Goal: Task Accomplishment & Management: Manage account settings

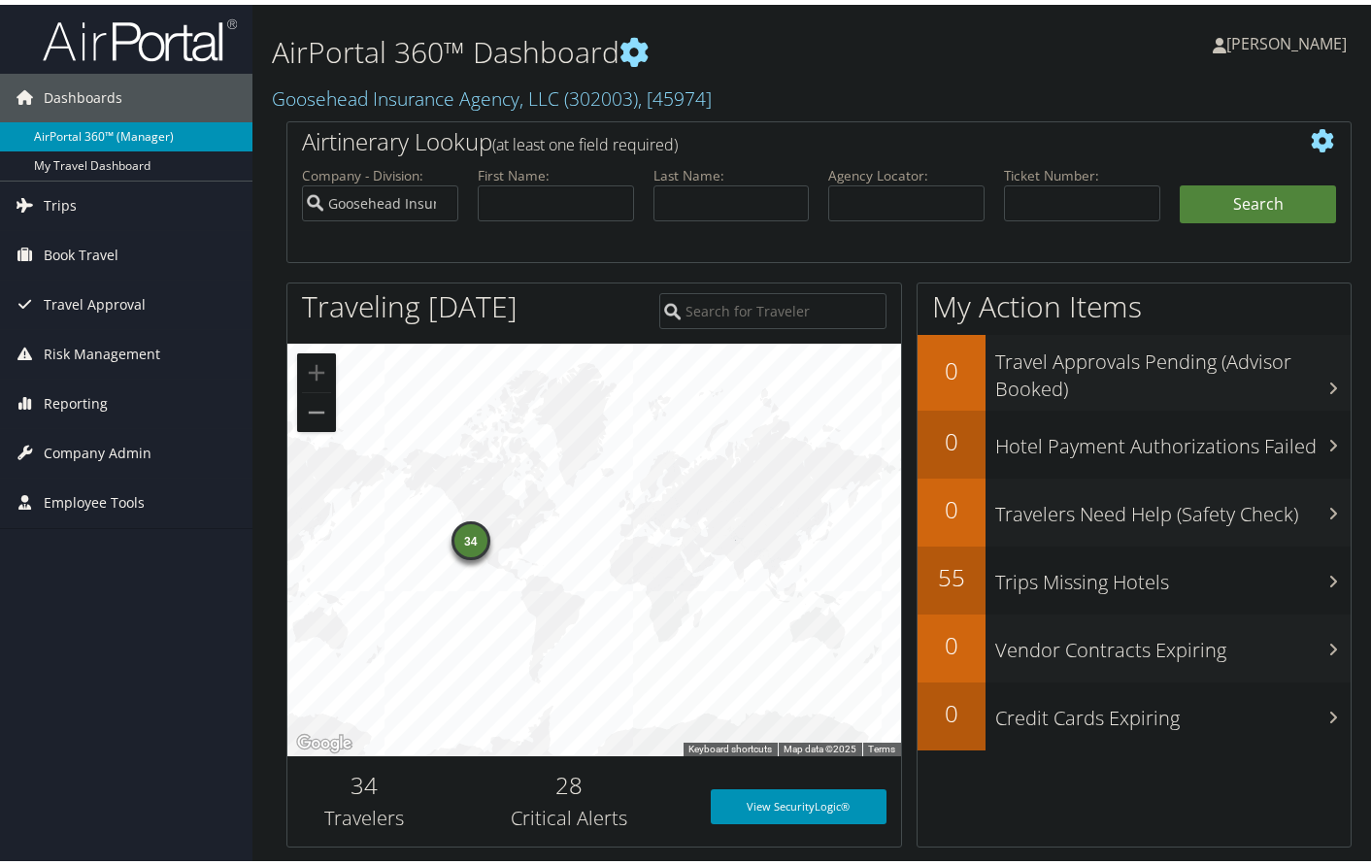
click at [107, 130] on link "AirPortal 360™ (Manager)" at bounding box center [126, 132] width 253 height 29
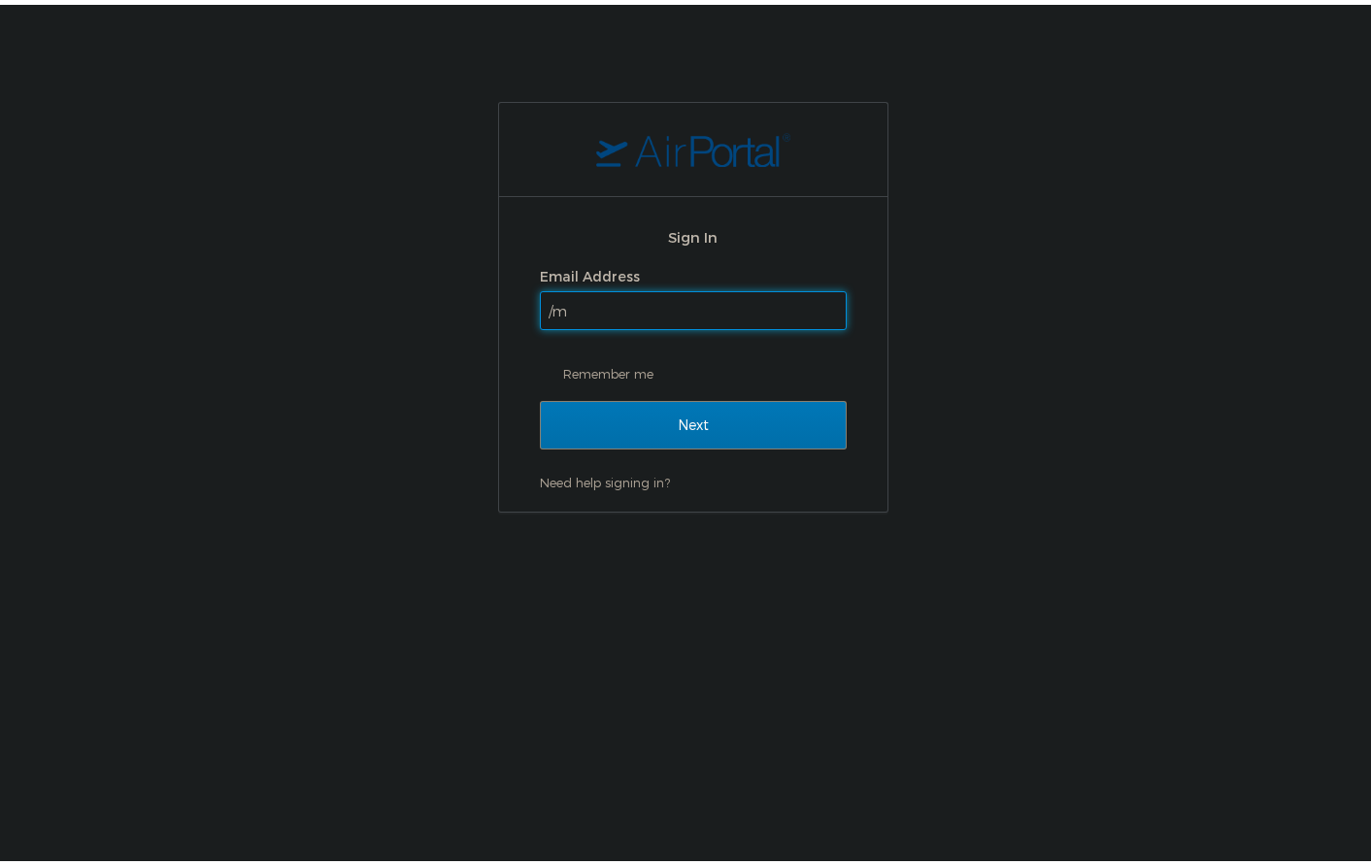
type input "/"
type input "ana.garcia@goosehead.com"
click at [540, 396] on input "Next" at bounding box center [693, 420] width 307 height 49
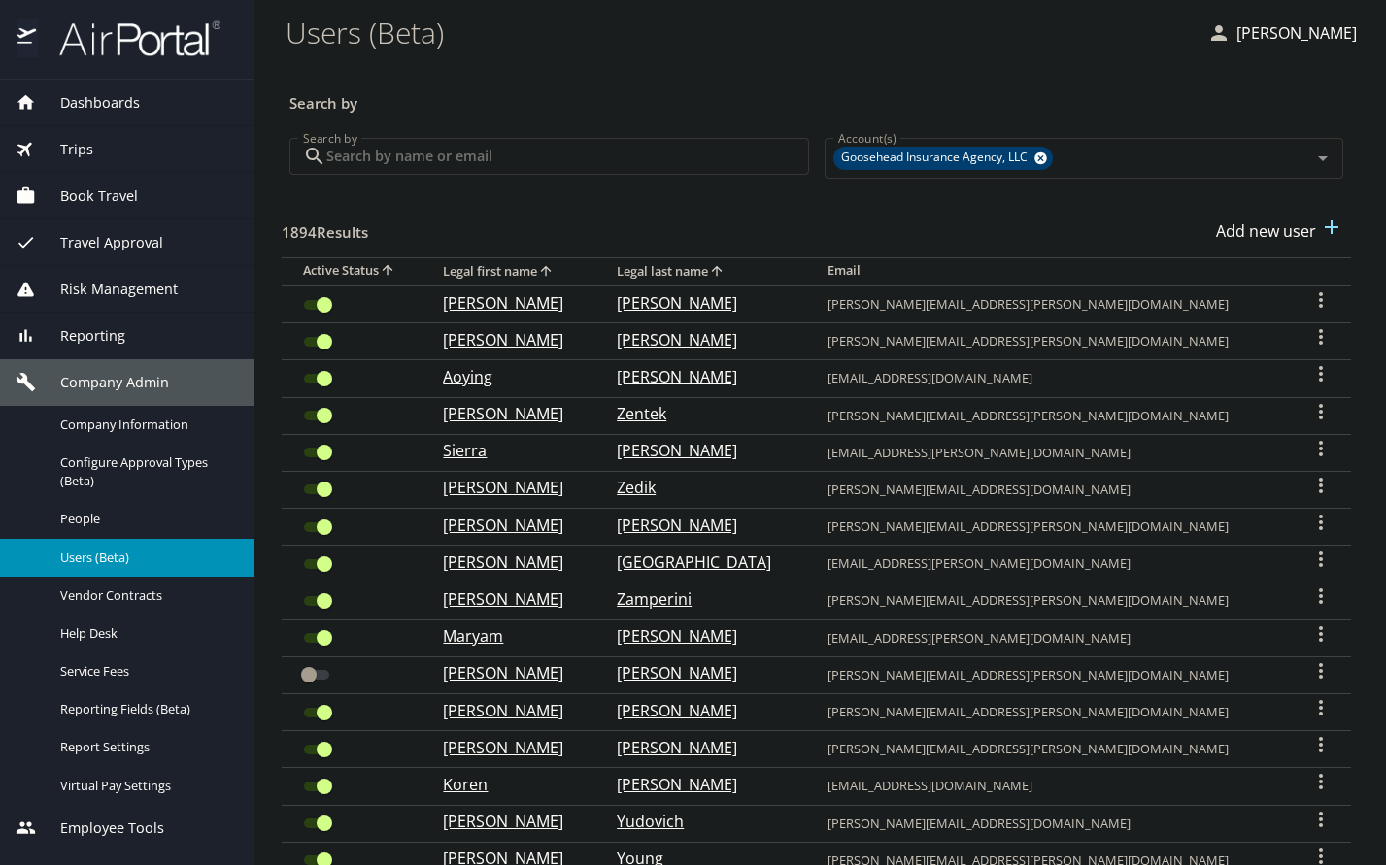
click at [432, 154] on input "Search by" at bounding box center [567, 156] width 483 height 37
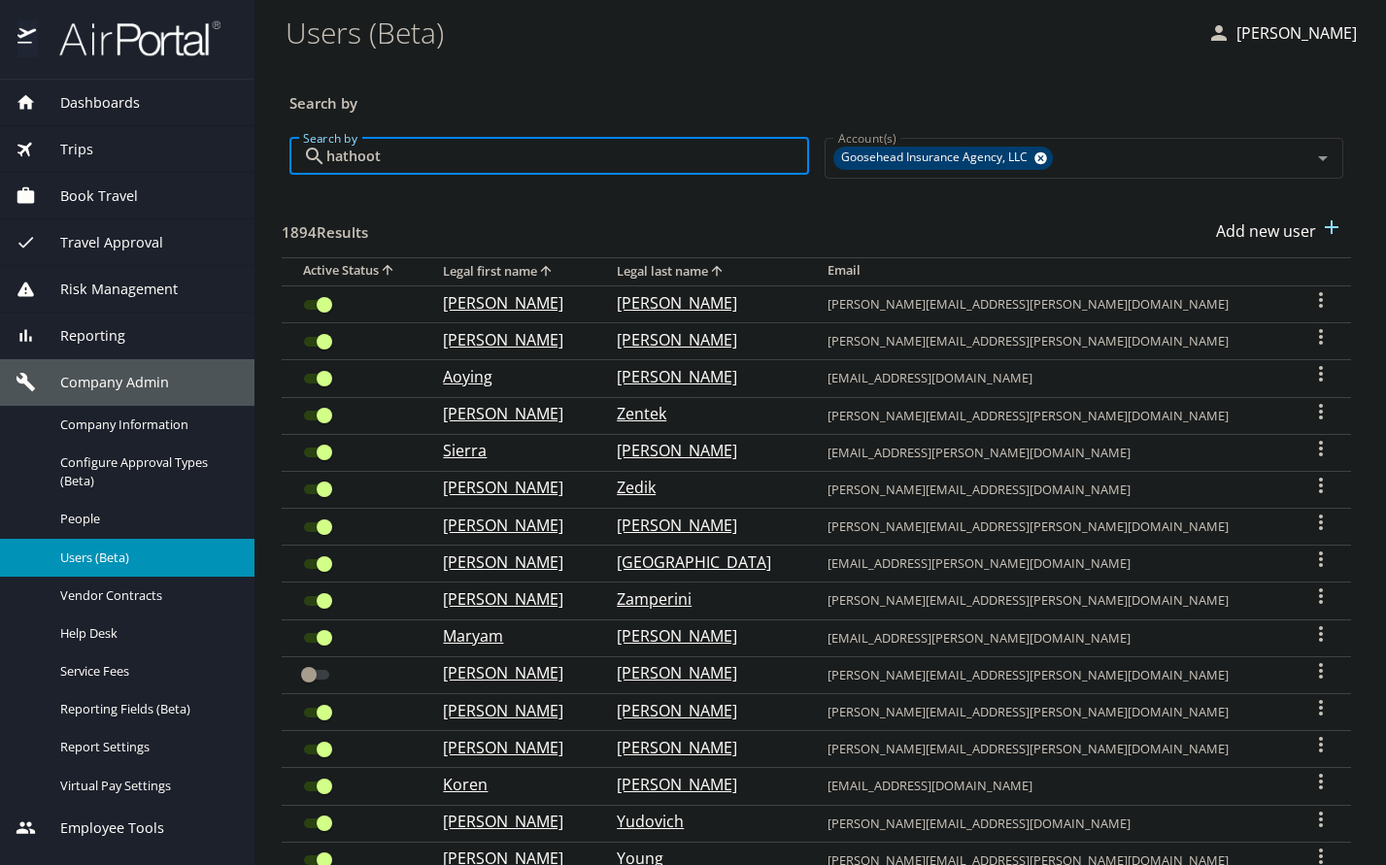
type input "hathoot"
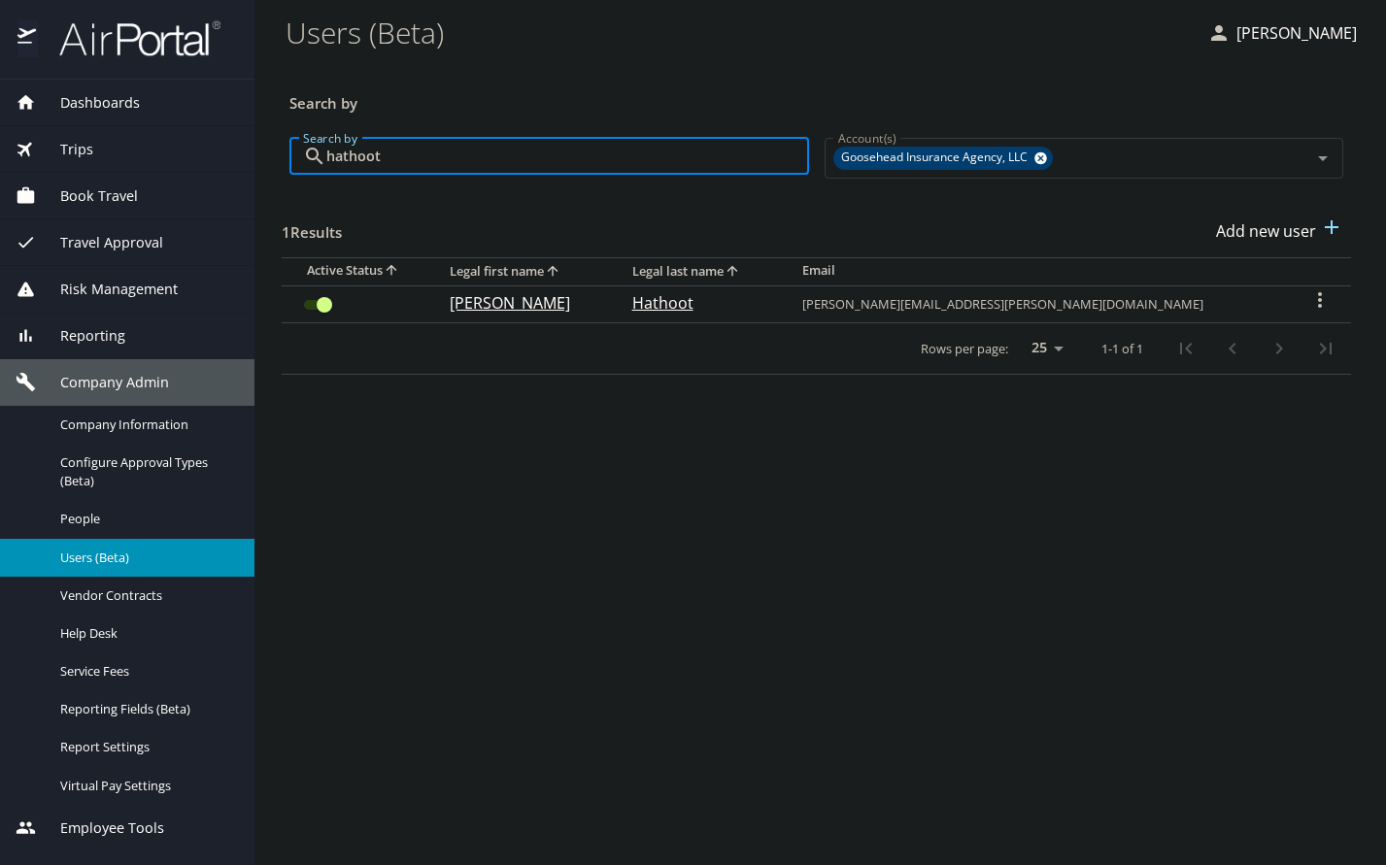
click at [1308, 294] on icon "User Search Table" at bounding box center [1319, 299] width 23 height 23
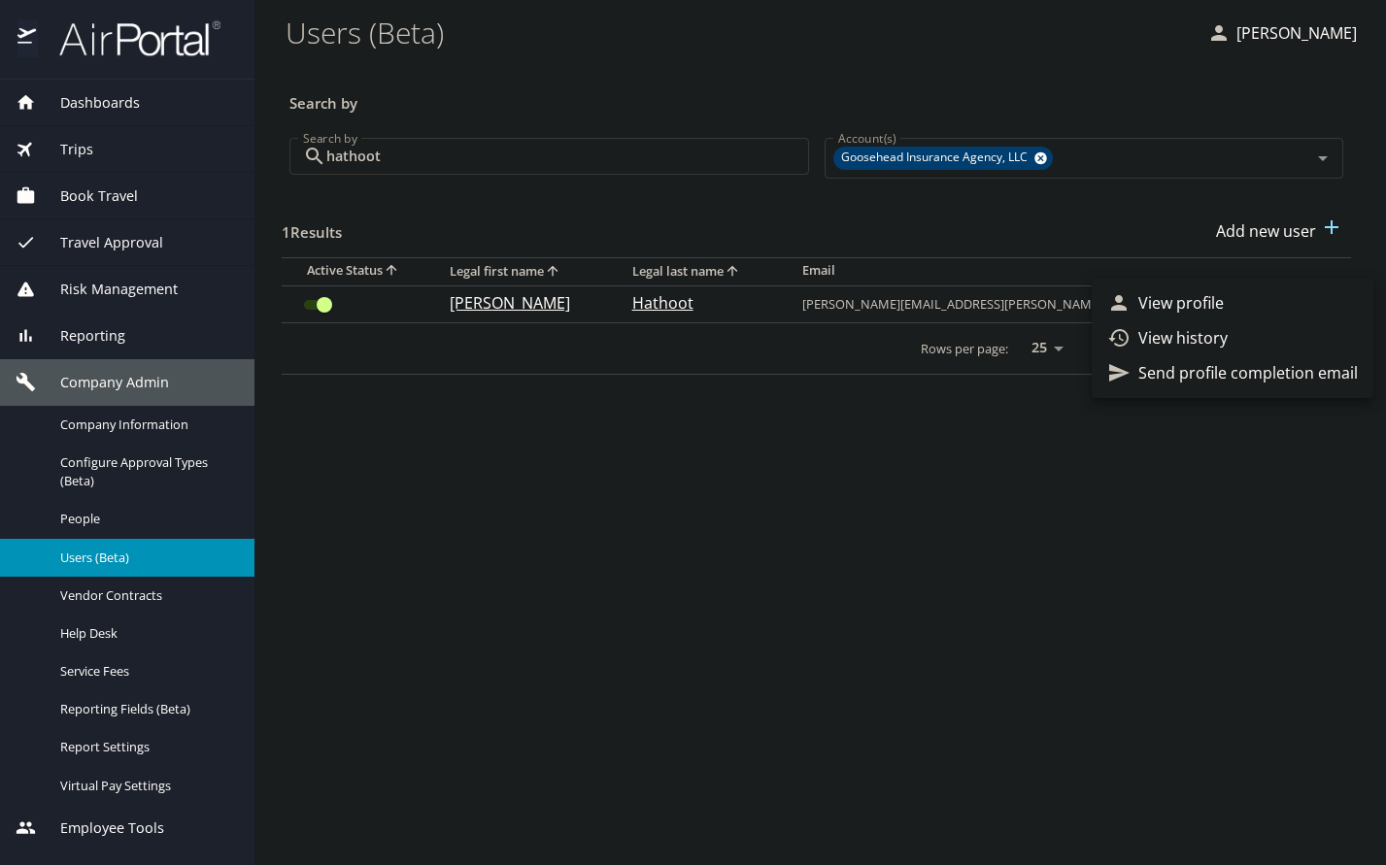
click at [649, 447] on div at bounding box center [693, 432] width 1386 height 865
click at [524, 308] on p "Steven" at bounding box center [521, 302] width 143 height 23
select select "US"
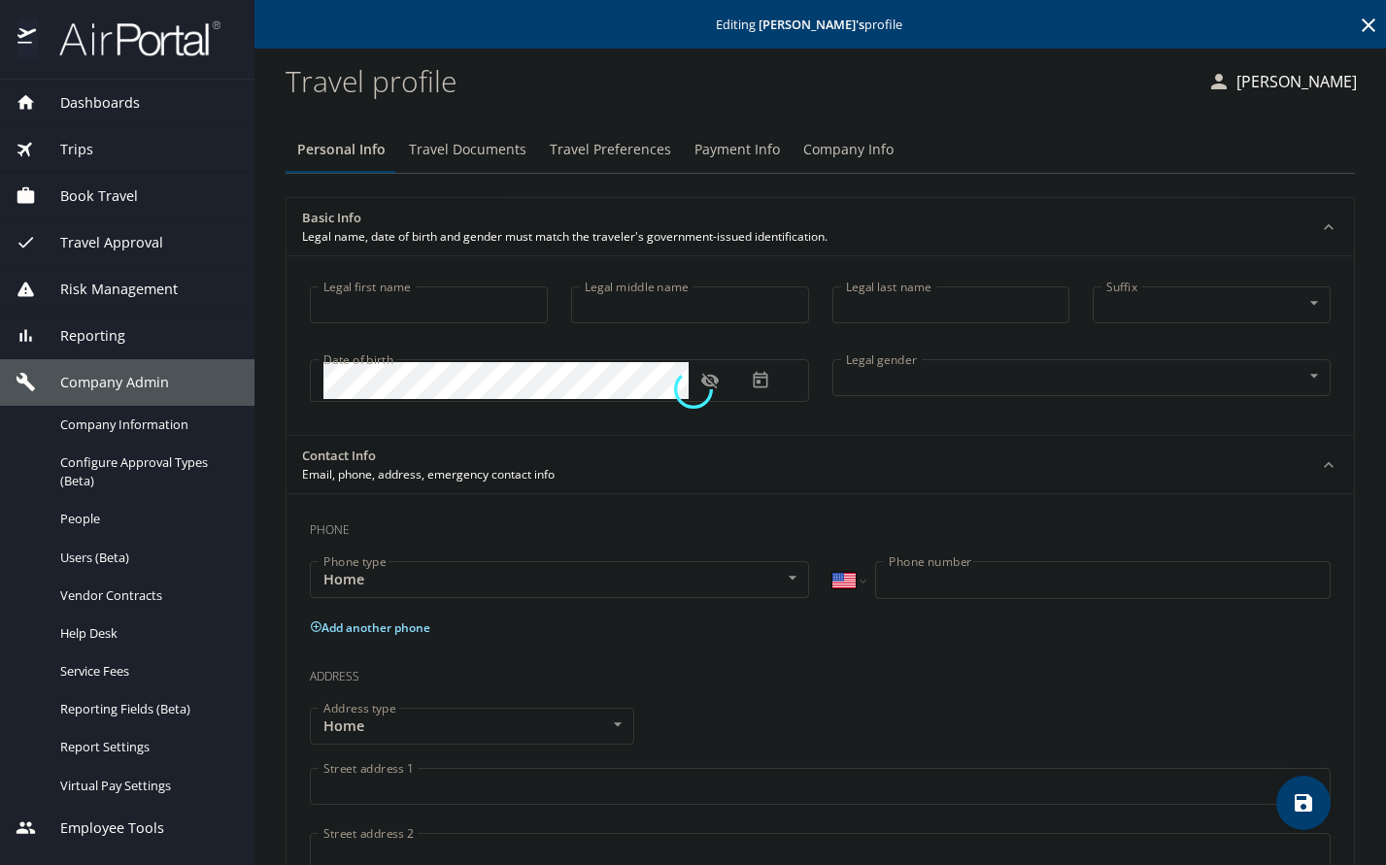
type input "Steven"
type input "Hathoot"
type input "Male"
select select "US"
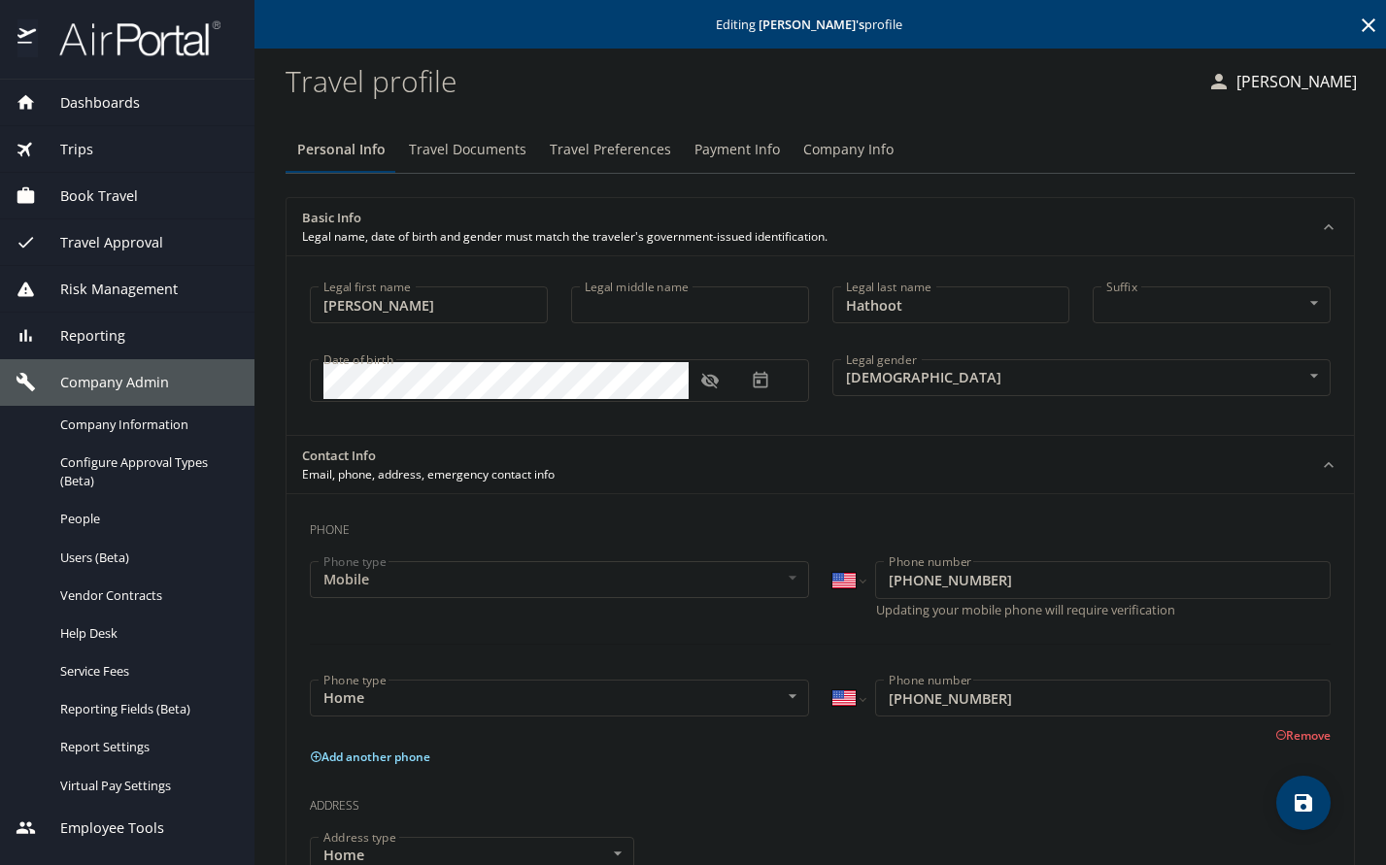
click at [444, 140] on span "Travel Documents" at bounding box center [468, 150] width 118 height 24
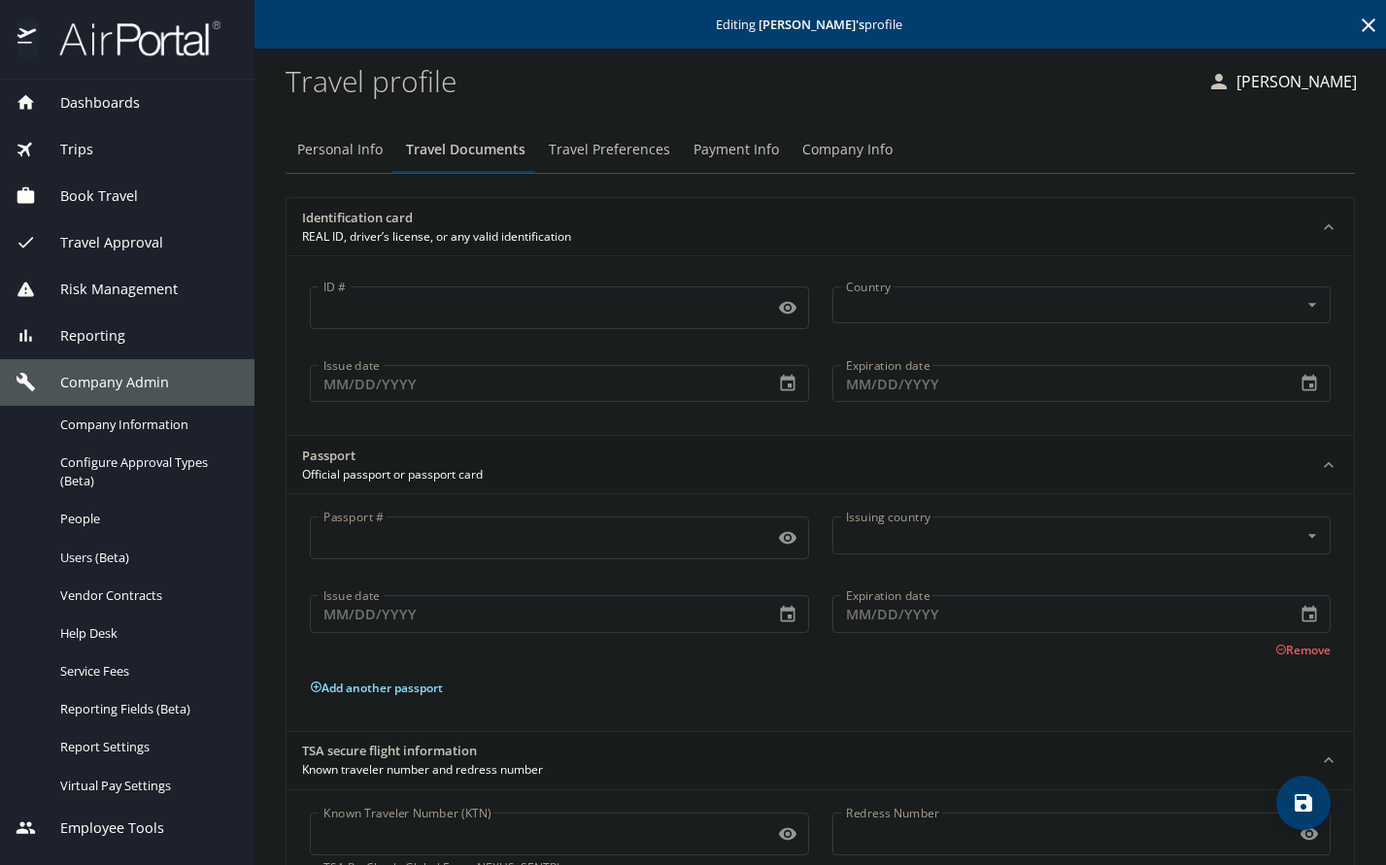
click at [588, 158] on span "Travel Preferences" at bounding box center [609, 150] width 121 height 24
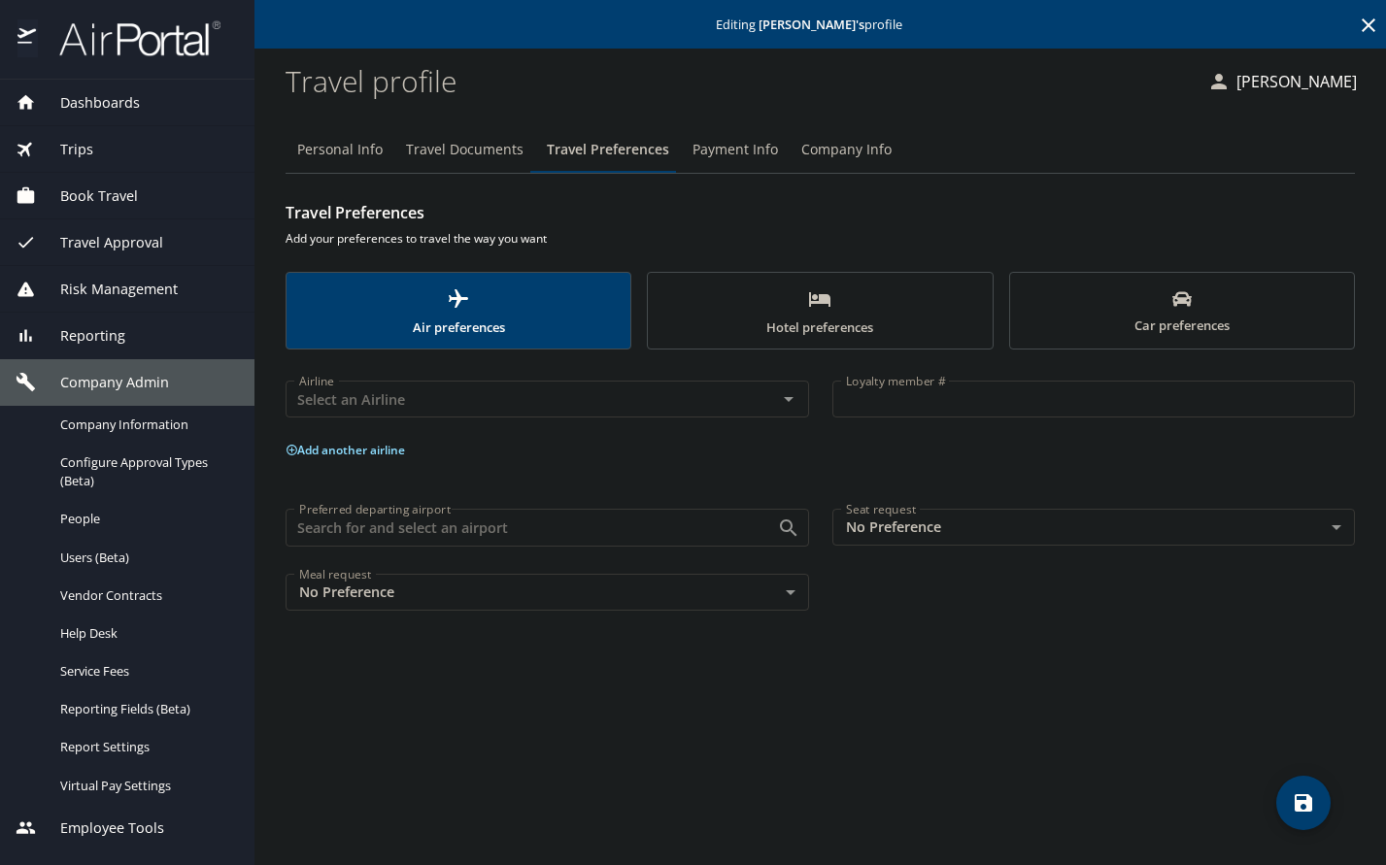
click at [702, 147] on span "Payment Info" at bounding box center [734, 150] width 85 height 24
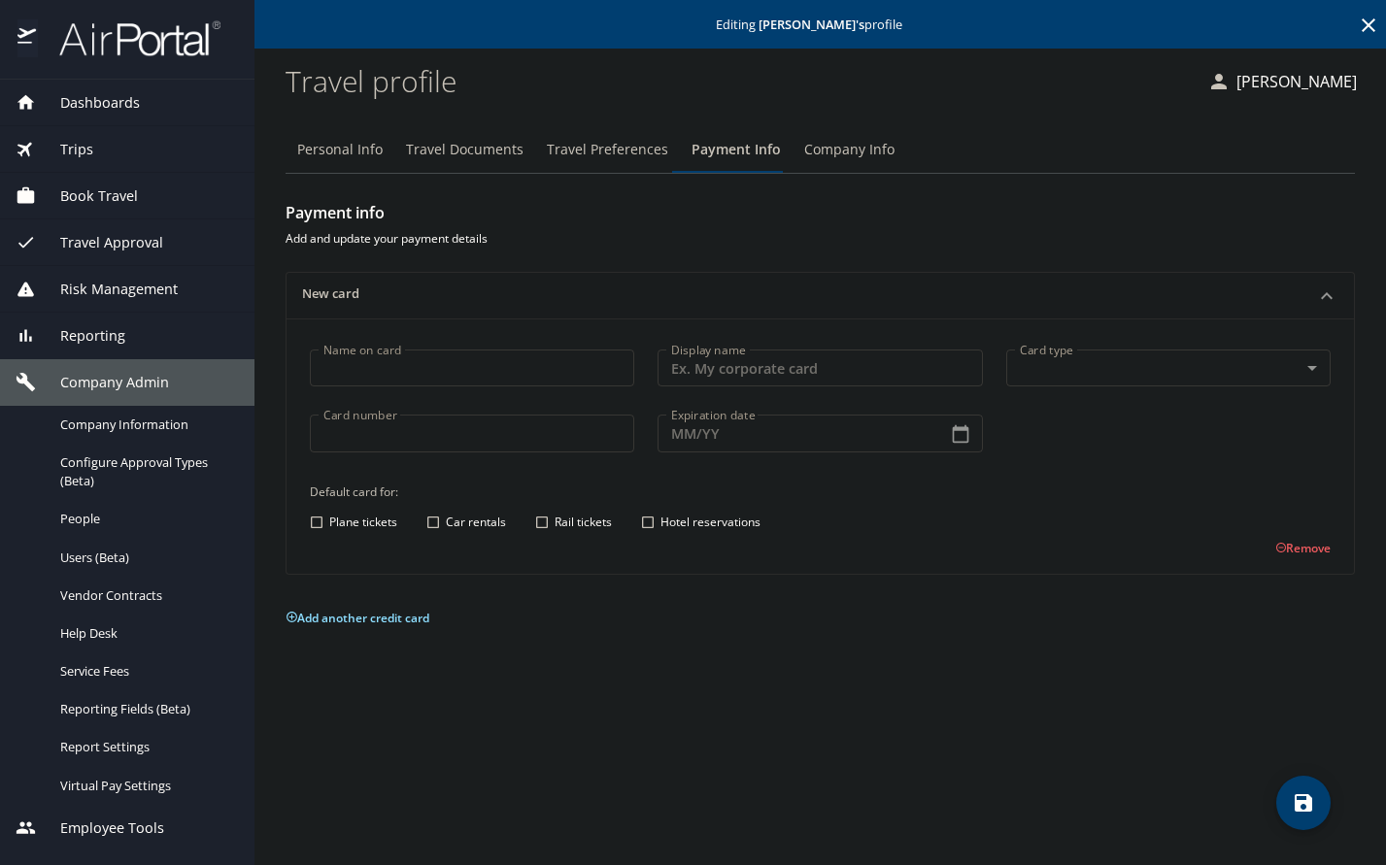
click at [827, 152] on span "Company Info" at bounding box center [849, 150] width 90 height 24
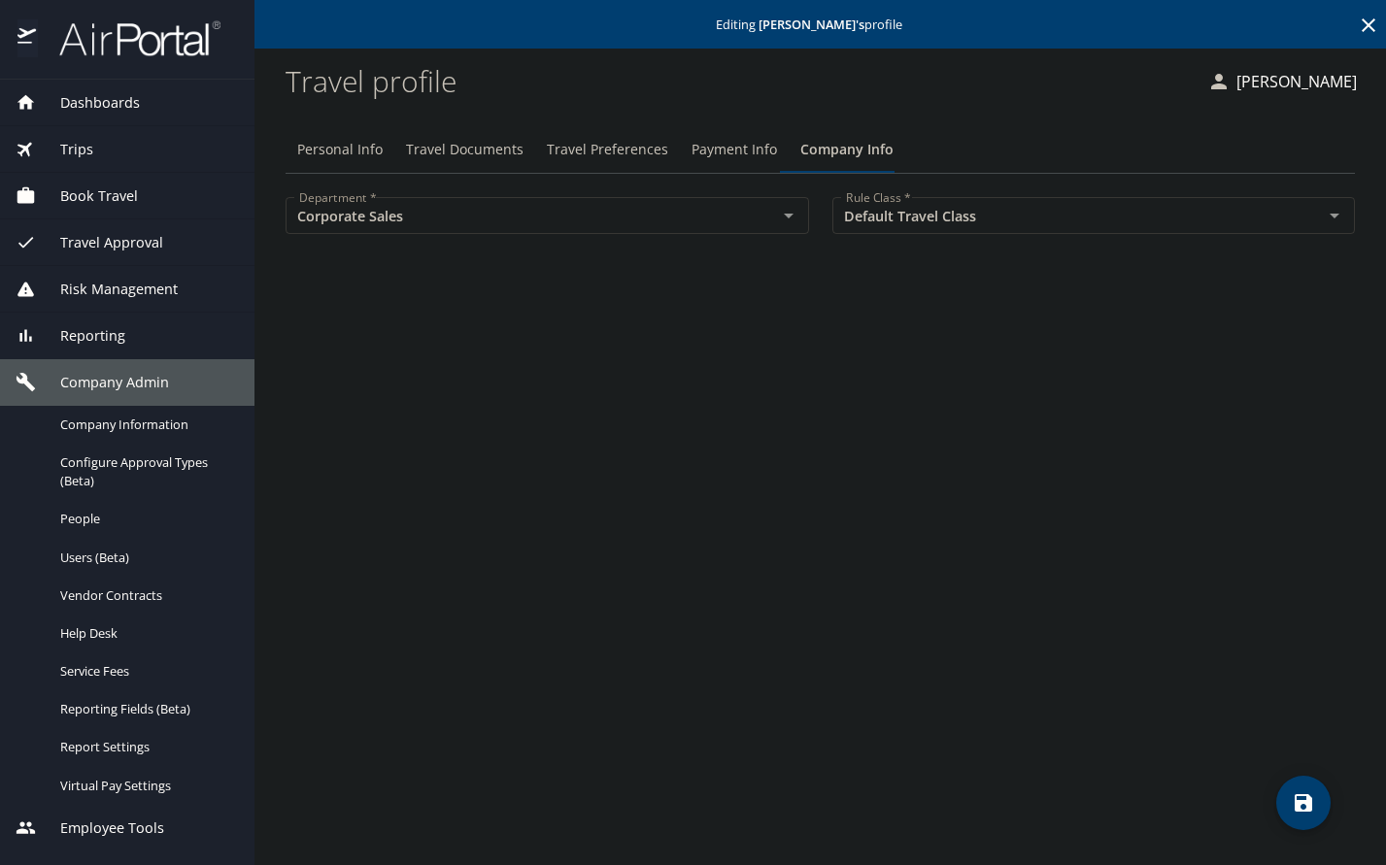
click at [830, 485] on div "Personal Info Travel Documents Travel Preferences Payment Info Company Info Dep…" at bounding box center [820, 488] width 1069 height 755
click at [349, 161] on span "Personal Info" at bounding box center [339, 150] width 85 height 24
select select "US"
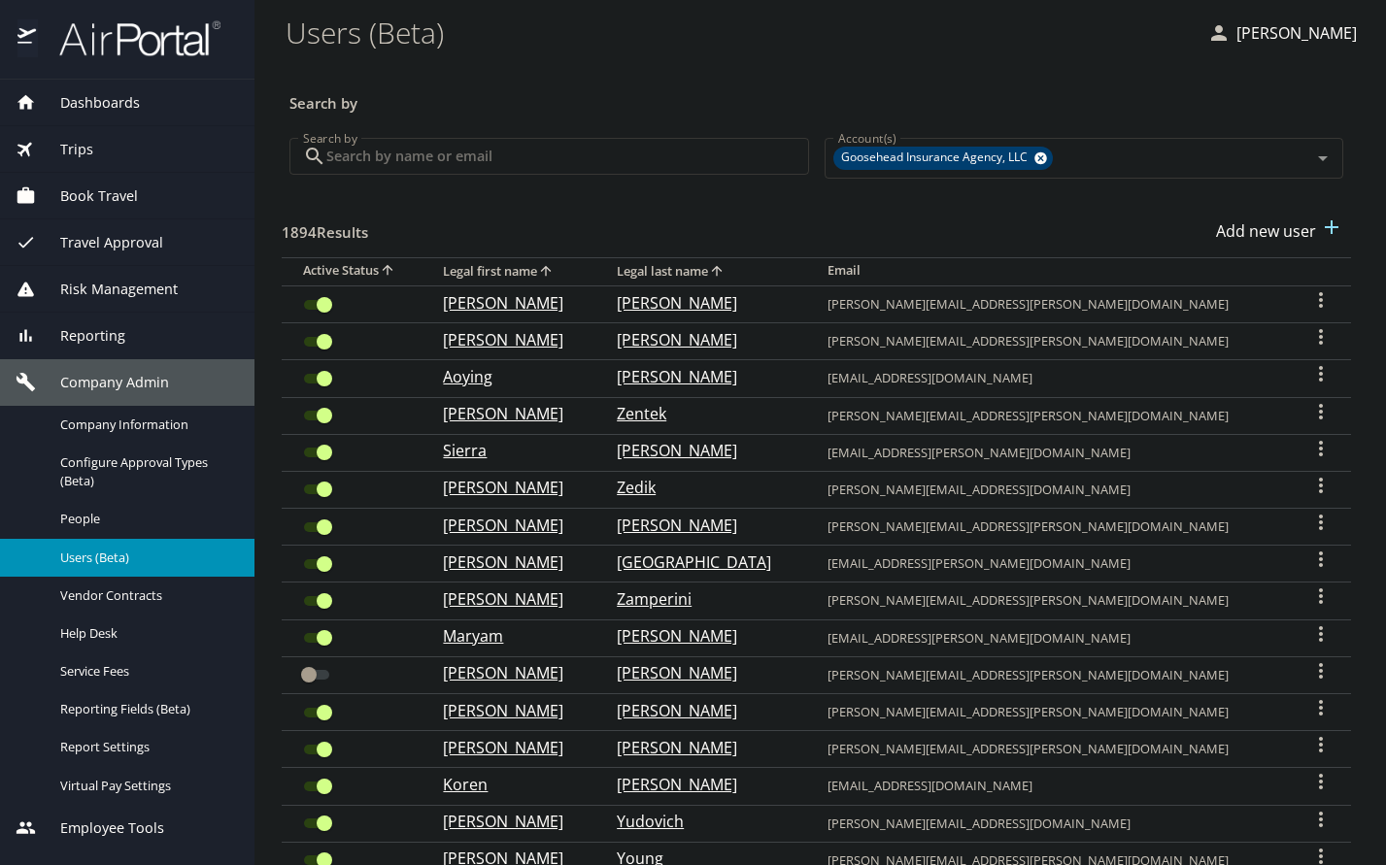
click at [1309, 305] on icon "User Search Table" at bounding box center [1320, 299] width 23 height 23
click at [1187, 98] on div at bounding box center [693, 432] width 1386 height 865
